Goal: Obtain resource: Download file/media

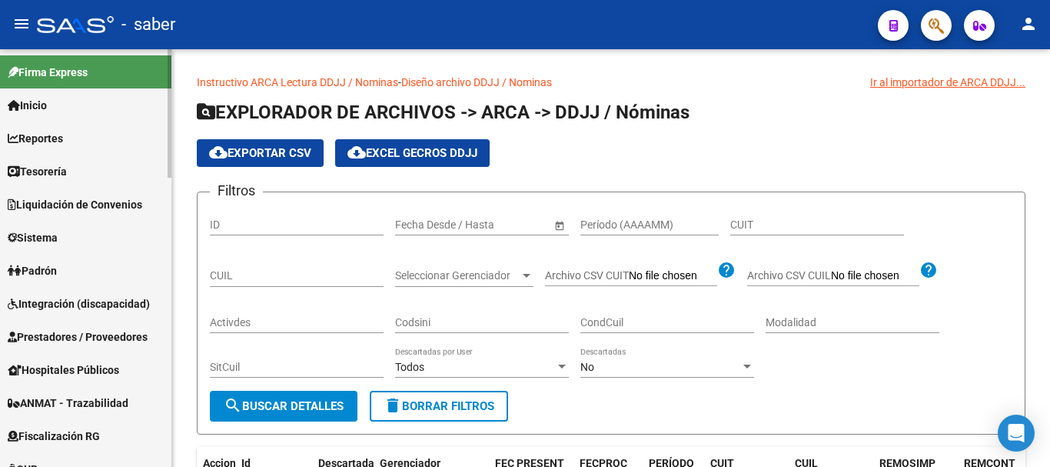
click at [146, 139] on link "Reportes" at bounding box center [85, 137] width 171 height 33
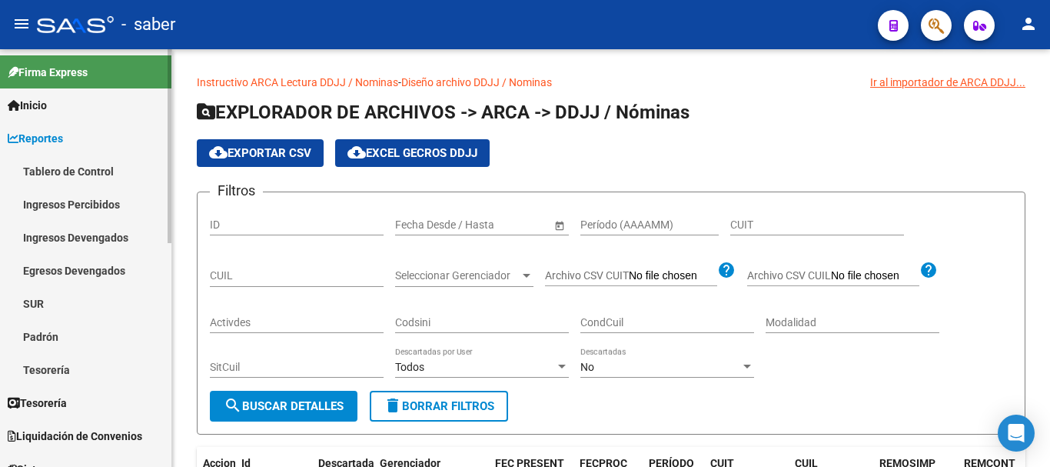
click at [120, 171] on link "Tablero de Control" at bounding box center [85, 171] width 171 height 33
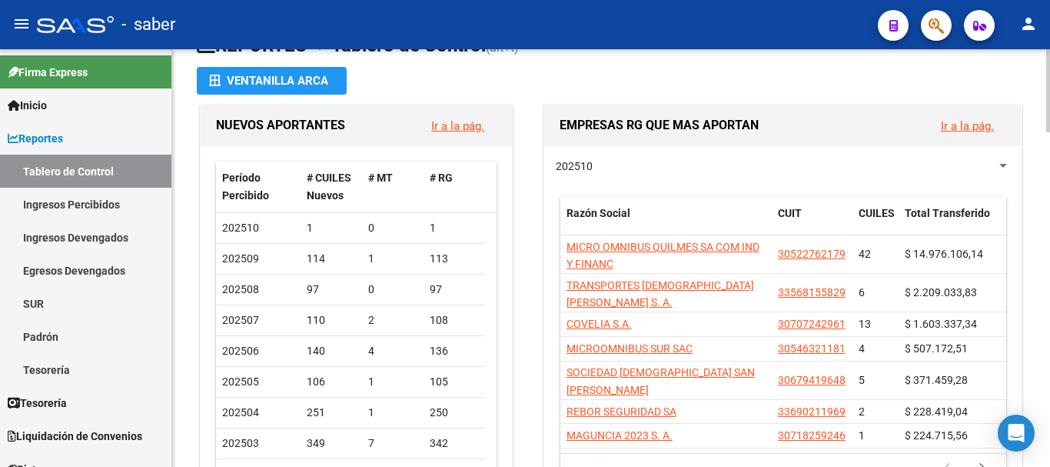
scroll to position [77, 0]
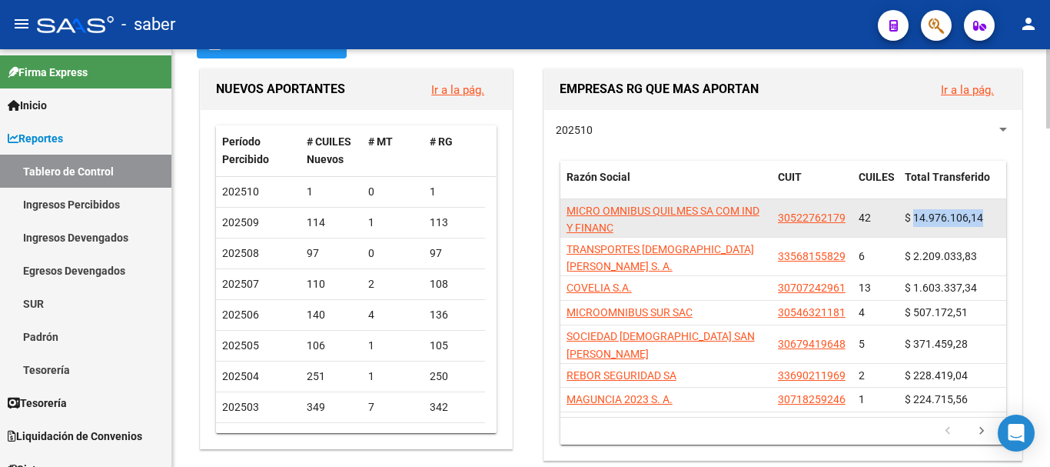
drag, startPoint x: 916, startPoint y: 211, endPoint x: 1001, endPoint y: 212, distance: 85.4
click at [1001, 212] on datatable-body-cell "$ 14.976.106,14" at bounding box center [953, 218] width 108 height 38
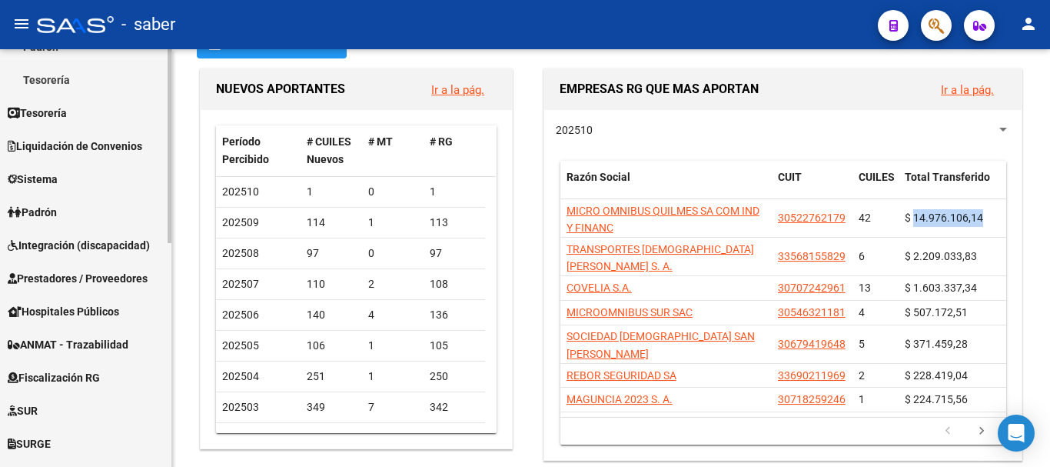
scroll to position [308, 0]
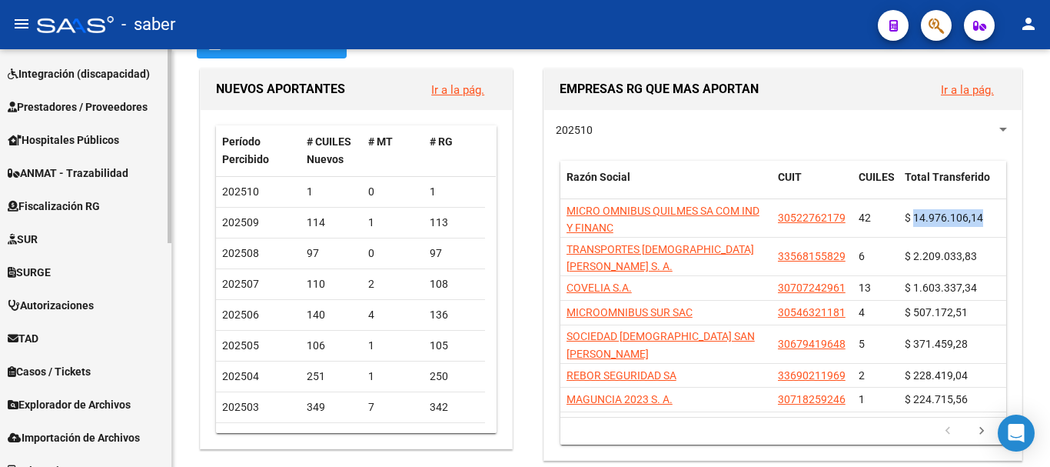
click at [83, 212] on span "Fiscalización RG" at bounding box center [54, 206] width 92 height 17
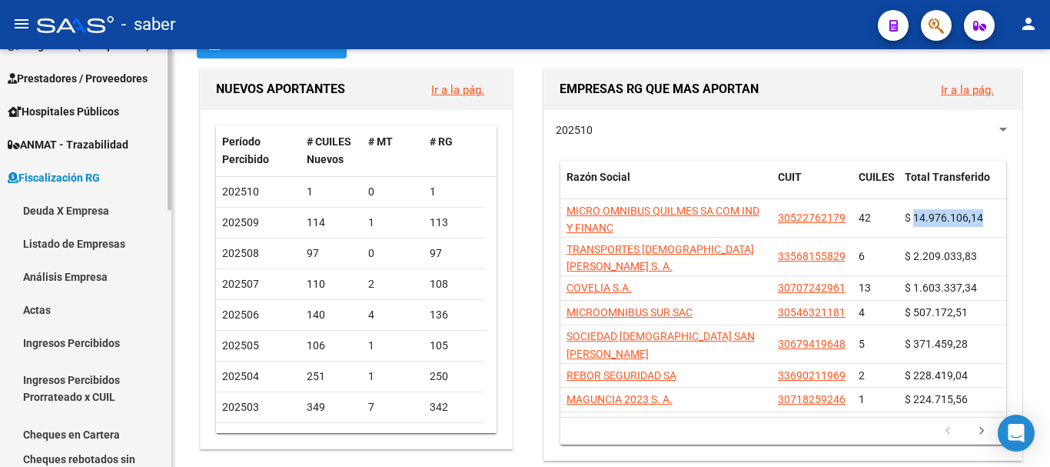
scroll to position [230, 0]
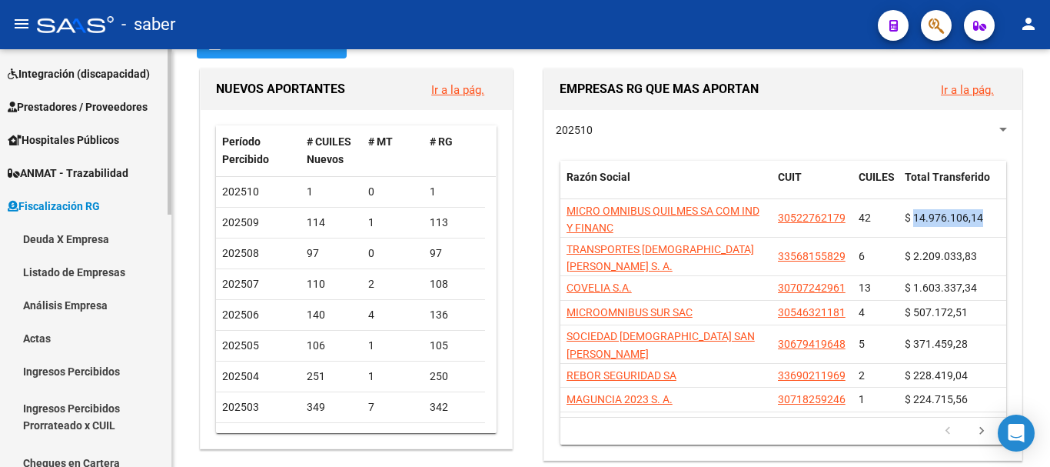
click at [98, 240] on link "Deuda X Empresa" at bounding box center [85, 238] width 171 height 33
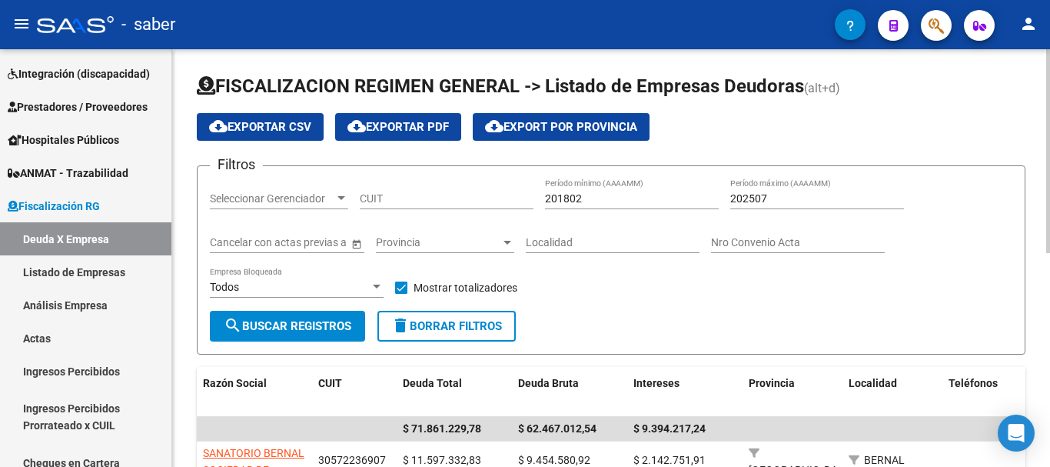
click at [278, 133] on span "cloud_download Exportar CSV" at bounding box center [260, 127] width 102 height 14
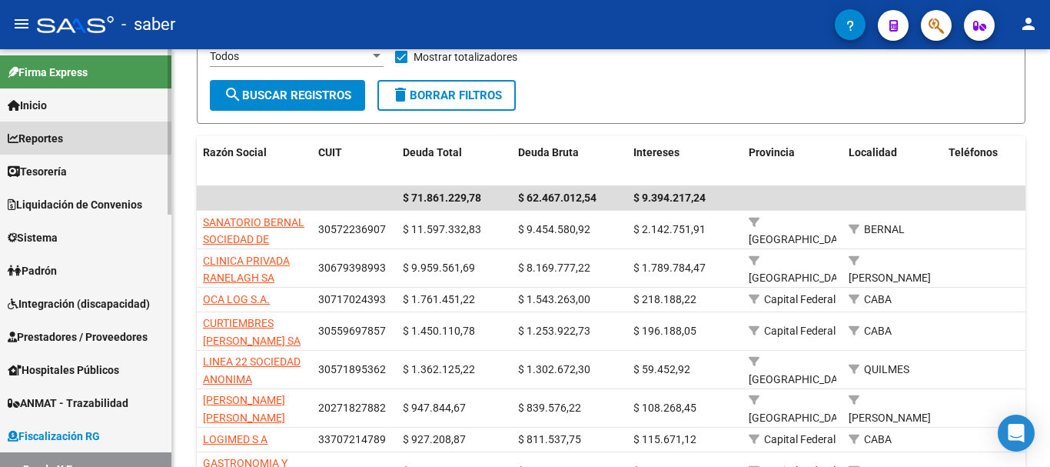
click at [59, 143] on span "Reportes" at bounding box center [35, 138] width 55 height 17
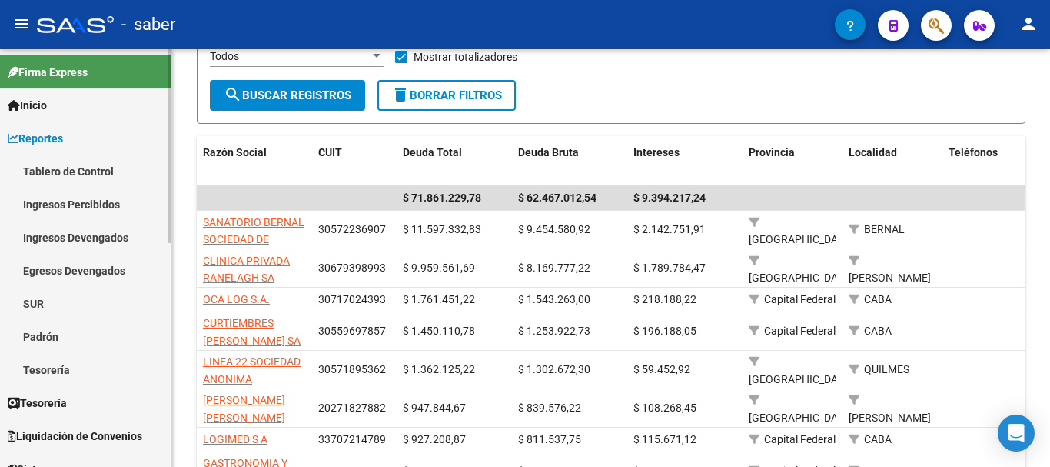
click at [96, 171] on link "Tablero de Control" at bounding box center [85, 171] width 171 height 33
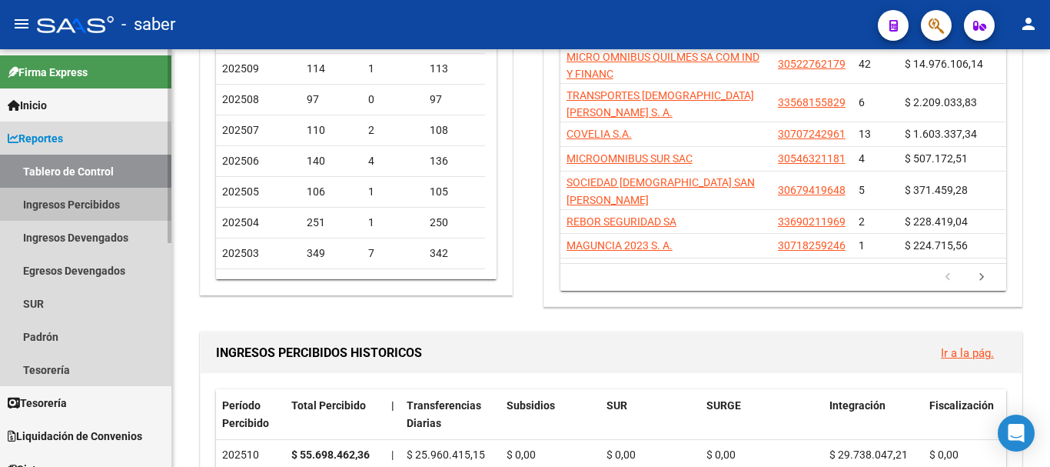
click at [95, 209] on link "Ingresos Percibidos" at bounding box center [85, 204] width 171 height 33
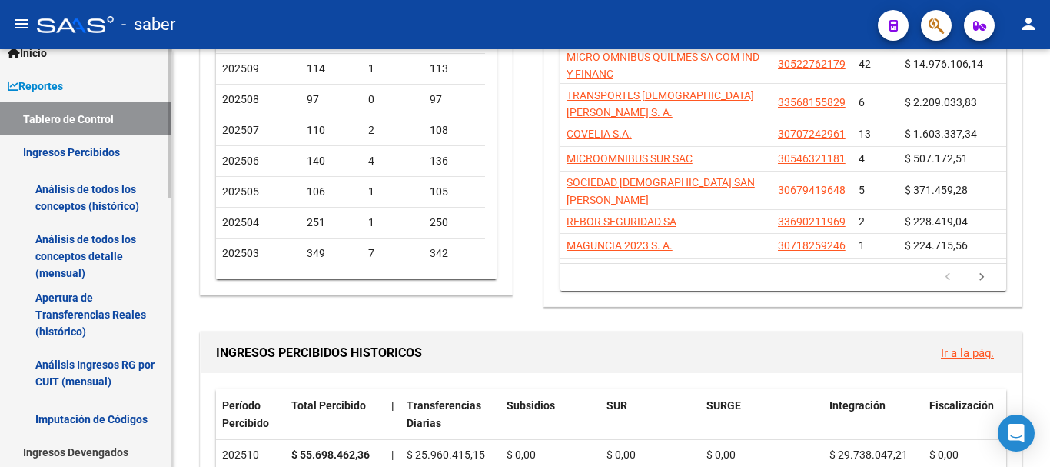
scroll to position [77, 0]
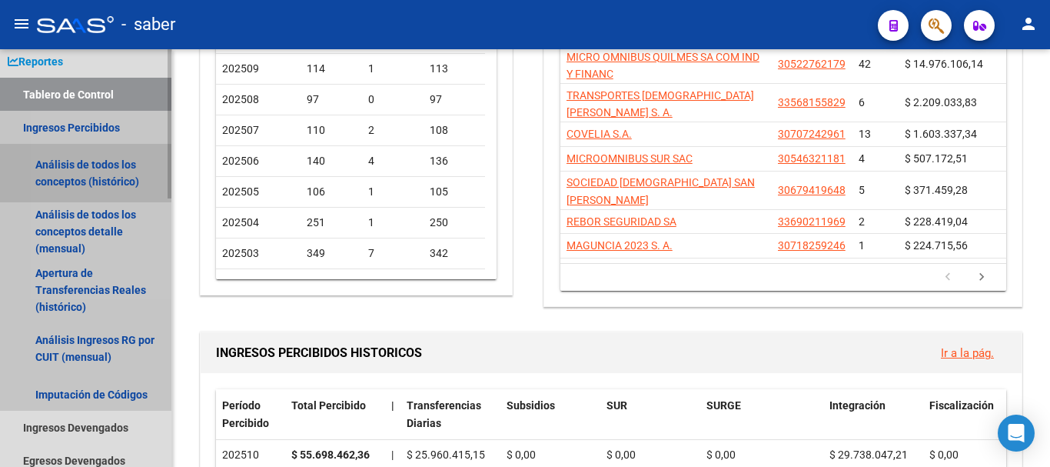
click at [95, 168] on link "Análisis de todos los conceptos (histórico)" at bounding box center [85, 173] width 171 height 58
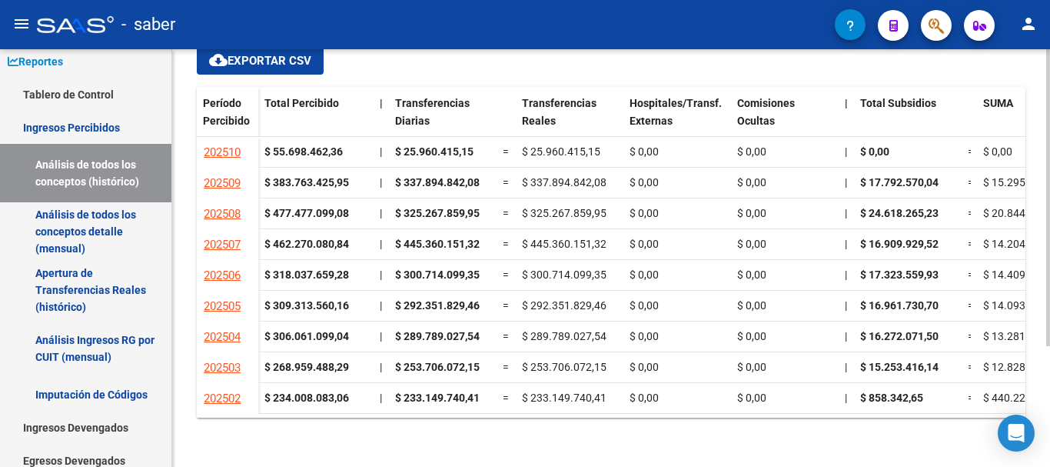
click at [251, 68] on button "cloud_download Exportar CSV" at bounding box center [260, 61] width 127 height 28
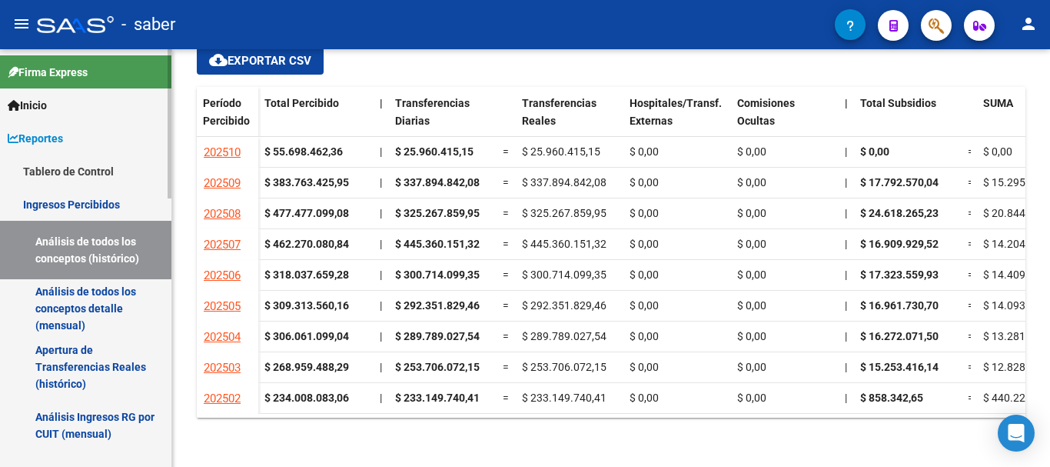
click at [95, 135] on link "Reportes" at bounding box center [85, 137] width 171 height 33
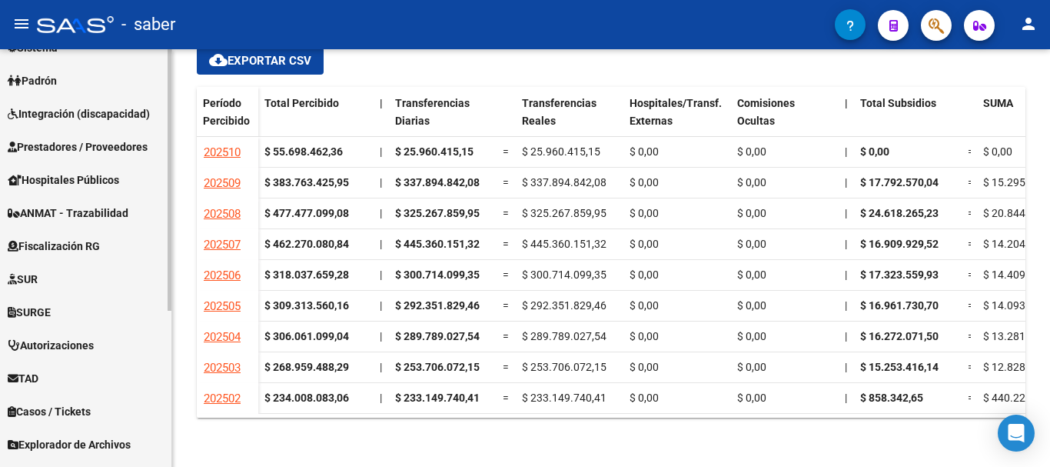
scroll to position [231, 0]
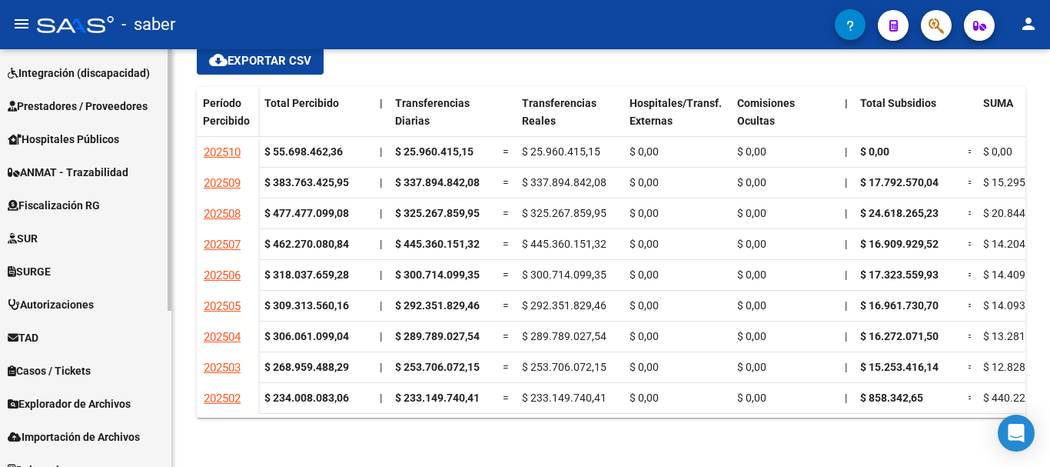
click at [95, 203] on span "Fiscalización RG" at bounding box center [54, 205] width 92 height 17
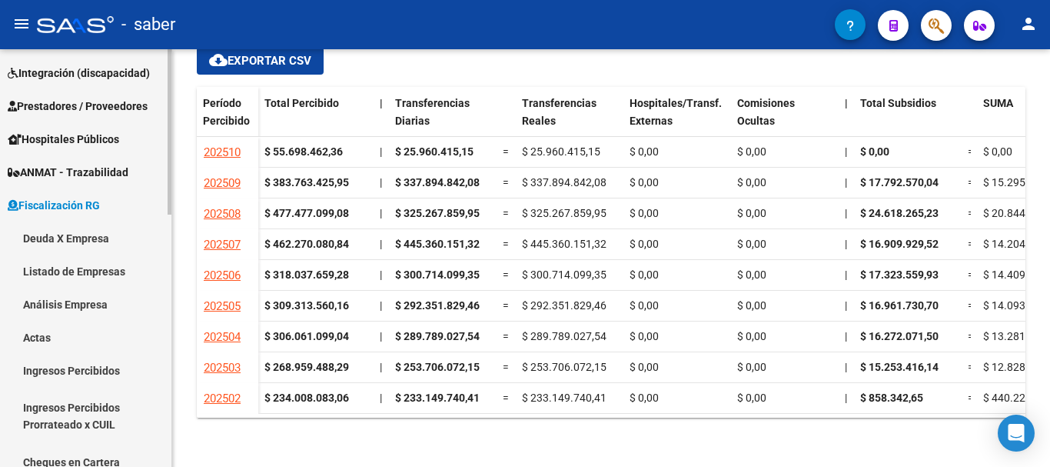
click at [111, 234] on link "Deuda X Empresa" at bounding box center [85, 237] width 171 height 33
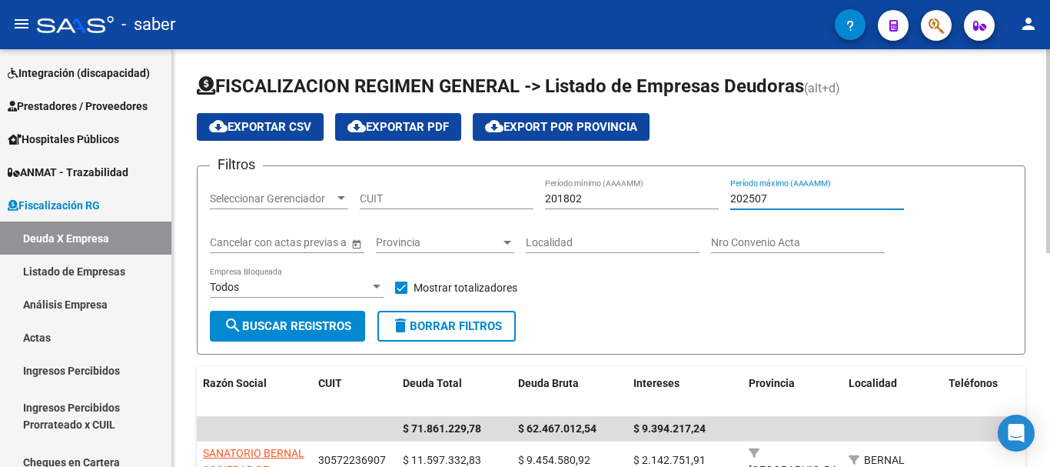
drag, startPoint x: 772, startPoint y: 197, endPoint x: 763, endPoint y: 197, distance: 9.2
click at [763, 197] on input "202507" at bounding box center [818, 198] width 174 height 13
type input "202508"
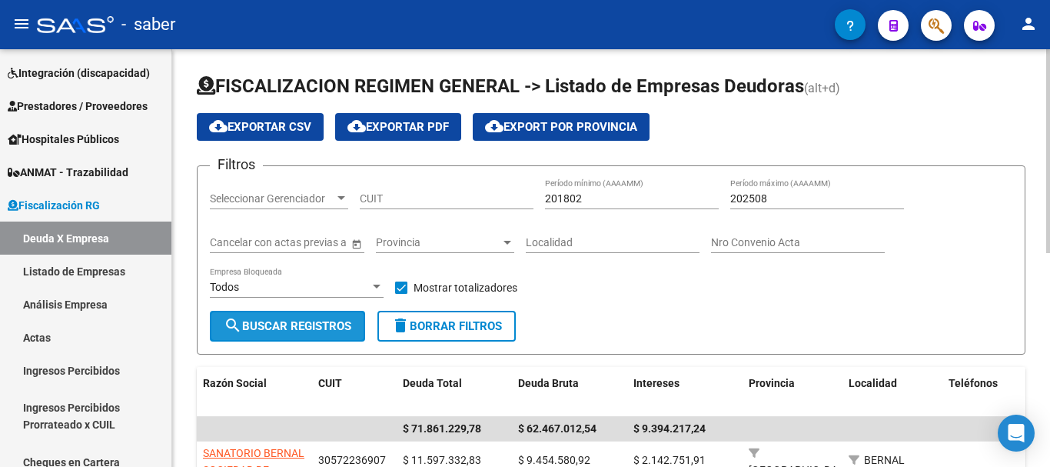
click at [300, 324] on span "search Buscar Registros" at bounding box center [288, 326] width 128 height 14
click at [235, 117] on button "cloud_download Exportar CSV" at bounding box center [260, 127] width 127 height 28
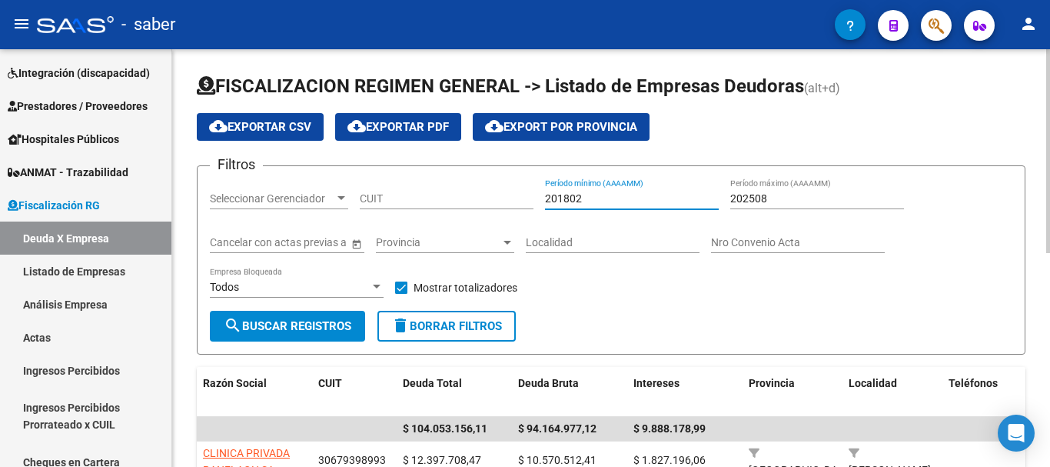
drag, startPoint x: 577, startPoint y: 199, endPoint x: 490, endPoint y: 204, distance: 87.0
click at [490, 204] on div "Filtros Seleccionar Gerenciador Seleccionar Gerenciador CUIT 201802 Período mín…" at bounding box center [611, 244] width 803 height 132
type input "202507"
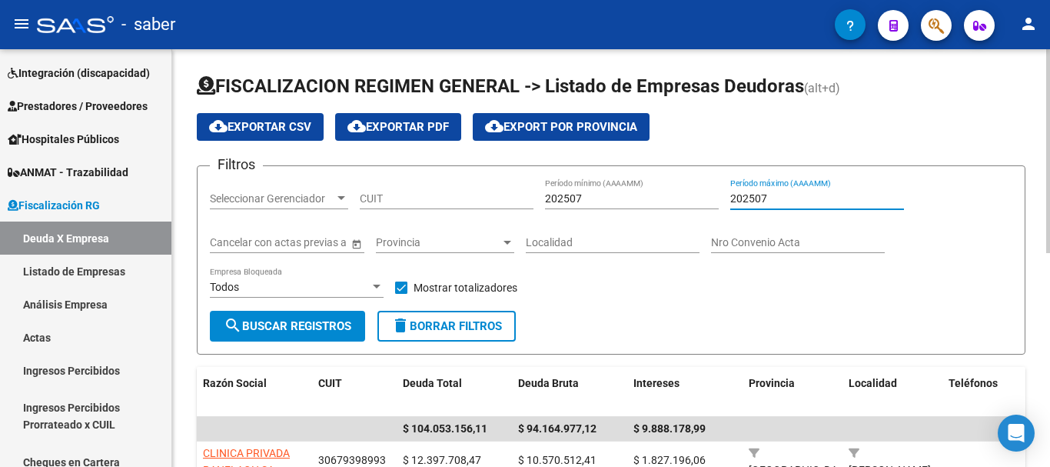
type input "202507"
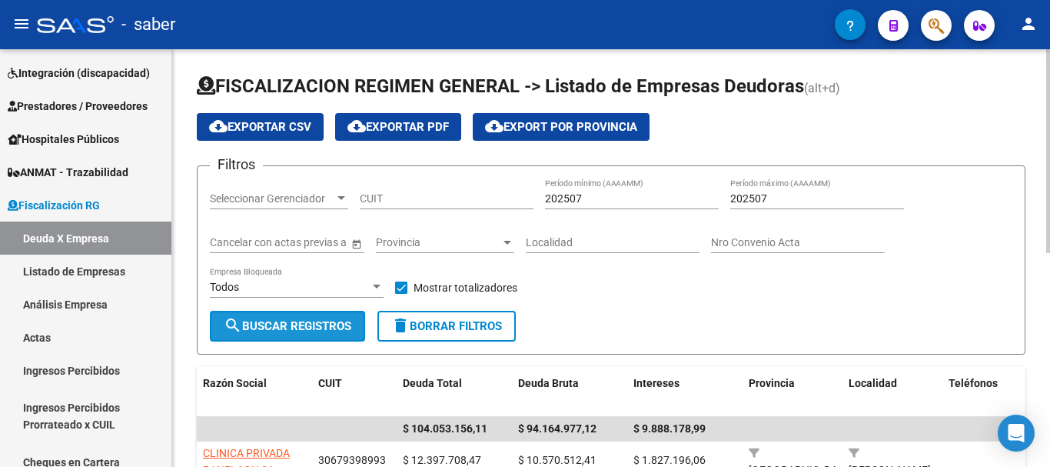
click at [303, 326] on span "search Buscar Registros" at bounding box center [288, 326] width 128 height 14
click at [226, 115] on button "cloud_download Exportar CSV" at bounding box center [260, 127] width 127 height 28
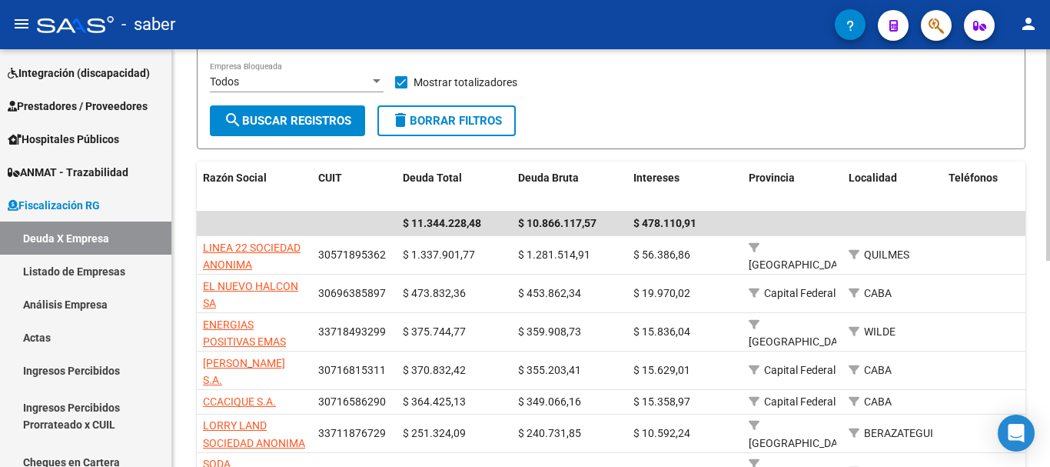
scroll to position [77, 0]
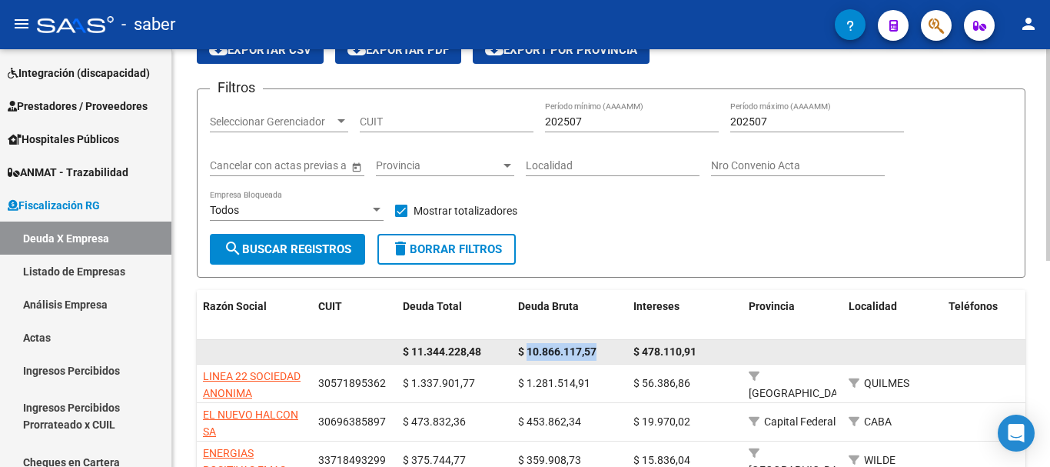
drag, startPoint x: 528, startPoint y: 350, endPoint x: 577, endPoint y: 348, distance: 49.3
click at [601, 351] on div "$ 10.866.117,57" at bounding box center [569, 352] width 103 height 18
copy span "10.866.117,57"
